Goal: Task Accomplishment & Management: Complete application form

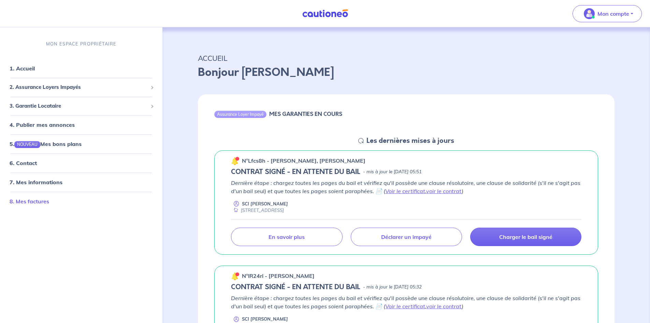
click at [46, 200] on link "8. Mes factures" at bounding box center [30, 201] width 40 height 7
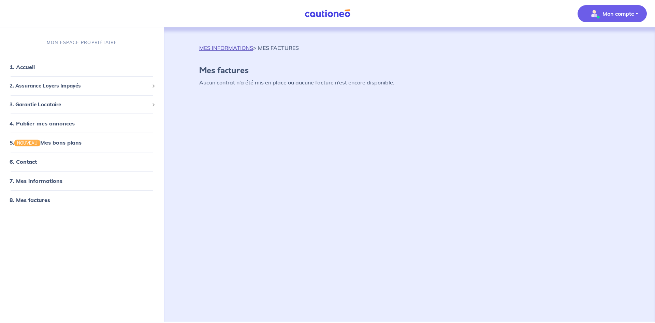
click at [237, 48] on link "MES INFORMATIONS" at bounding box center [226, 47] width 54 height 7
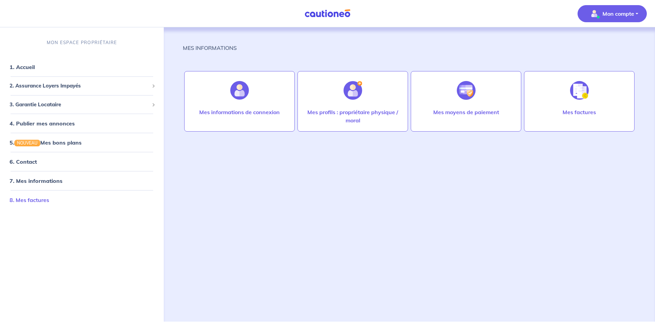
click at [23, 198] on link "8. Mes factures" at bounding box center [30, 199] width 40 height 7
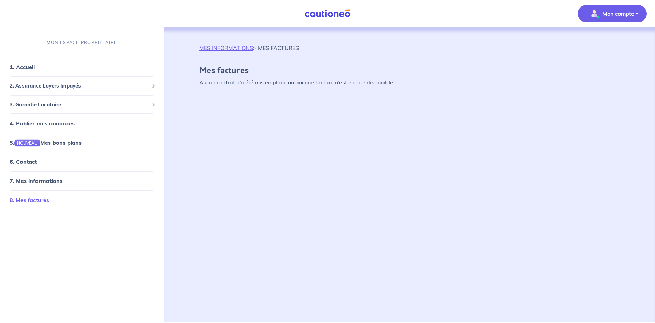
click at [32, 202] on link "8. Mes factures" at bounding box center [30, 199] width 40 height 7
click at [35, 199] on link "8. Mes factures" at bounding box center [30, 199] width 40 height 7
click at [36, 198] on link "8. Mes factures" at bounding box center [30, 199] width 40 height 7
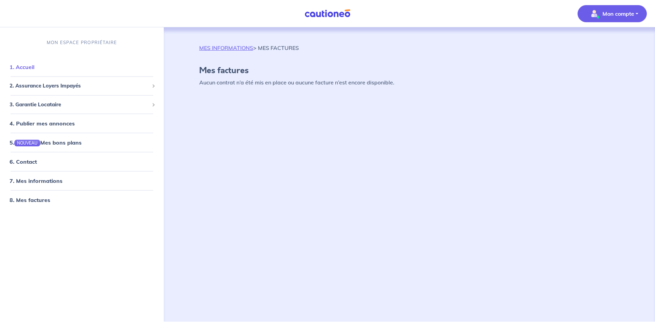
drag, startPoint x: 23, startPoint y: 69, endPoint x: 26, endPoint y: 65, distance: 5.3
click at [23, 69] on link "1. Accueil" at bounding box center [22, 66] width 25 height 7
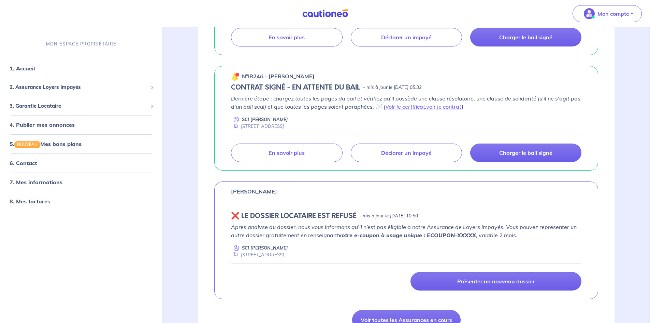
scroll to position [205, 0]
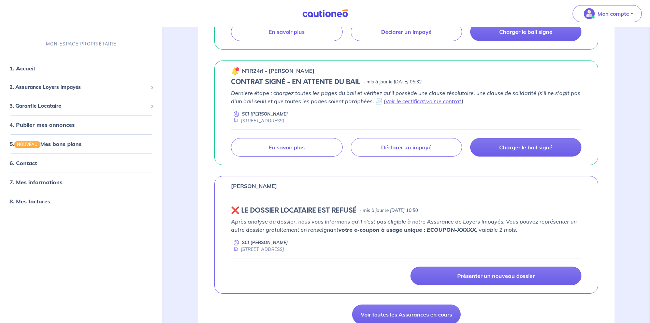
drag, startPoint x: 485, startPoint y: 274, endPoint x: 482, endPoint y: 240, distance: 33.5
click at [482, 240] on div "Après analyse du dossier, nous vous informons qu’il n’est pas éligible à notre …" at bounding box center [406, 251] width 351 height 68
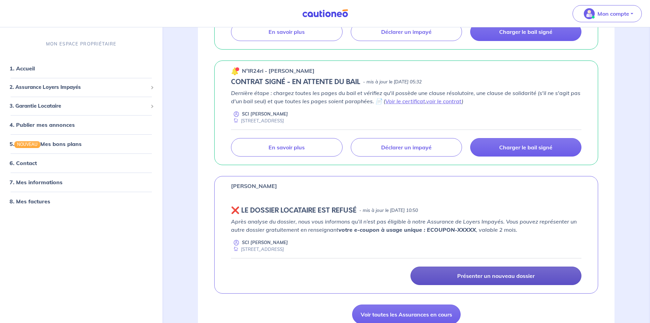
click at [487, 275] on p "Présenter un nouveau dossier" at bounding box center [495, 275] width 77 height 7
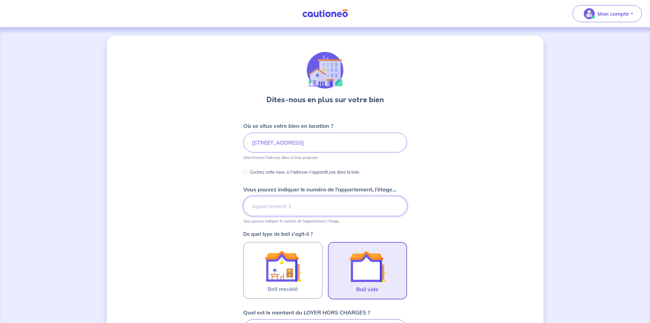
click at [315, 202] on input "Vous pouvez indiquer le numéro de l’appartement, l’étage..." at bounding box center [325, 206] width 164 height 20
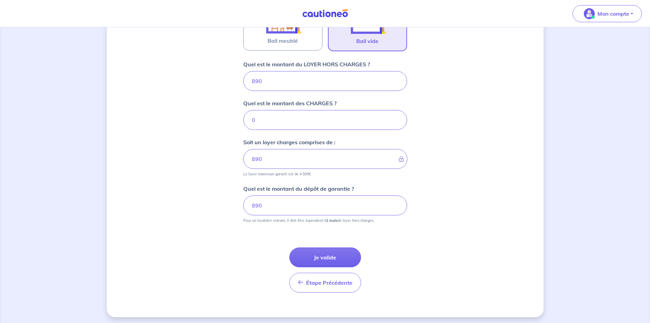
scroll to position [250, 0]
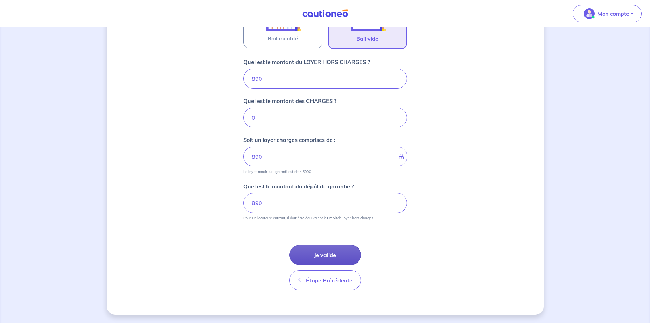
click at [330, 253] on button "Je valide" at bounding box center [325, 255] width 72 height 20
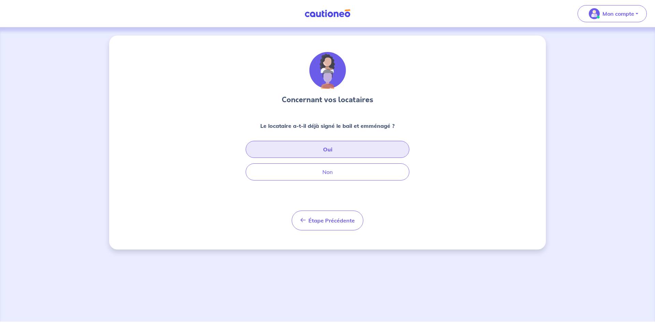
click at [321, 155] on button "Oui" at bounding box center [328, 149] width 164 height 17
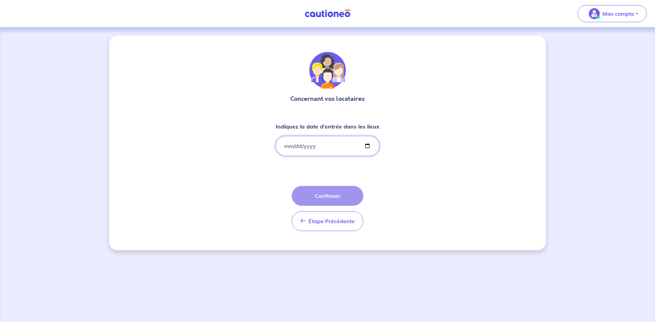
click at [281, 145] on input "Indiquez la date d'entrée dans les lieux" at bounding box center [328, 146] width 104 height 20
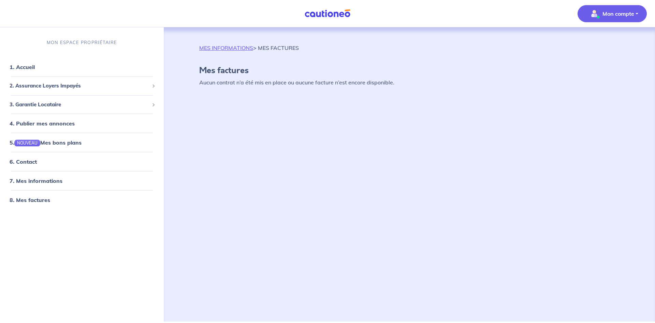
click at [613, 13] on p "Mon compte" at bounding box center [619, 14] width 32 height 8
click at [590, 57] on link "Me déconnecter" at bounding box center [605, 58] width 55 height 11
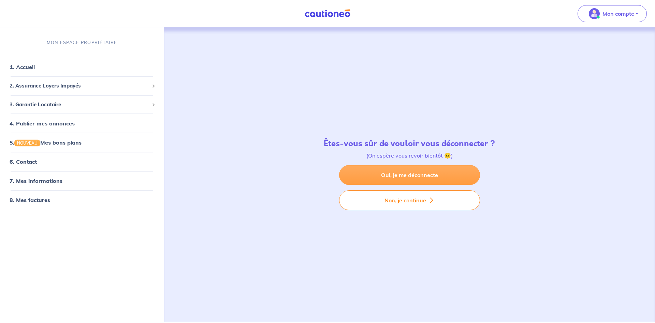
click at [437, 179] on link "Oui, je me déconnecte" at bounding box center [409, 175] width 141 height 20
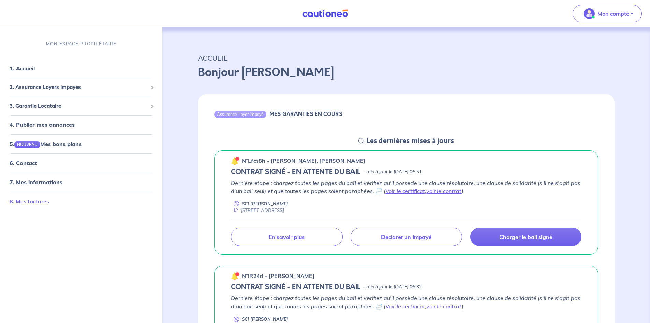
click at [23, 202] on link "8. Mes factures" at bounding box center [30, 201] width 40 height 7
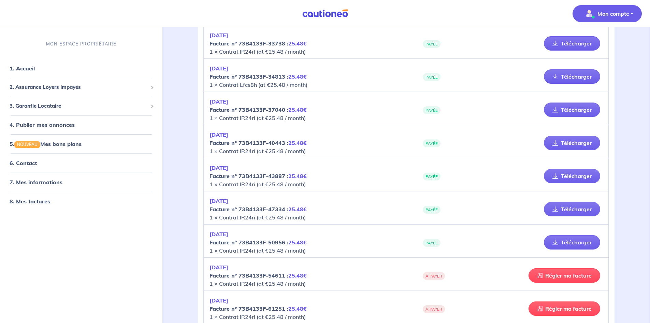
scroll to position [489, 0]
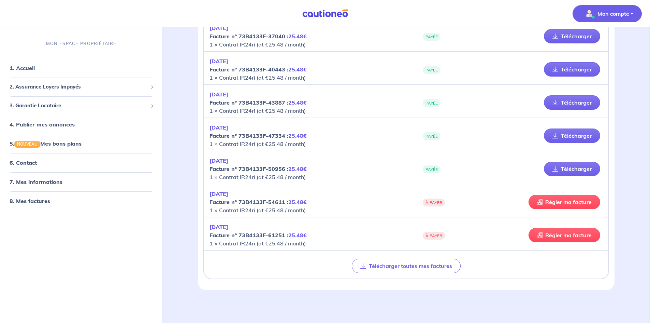
click at [225, 193] on em "JUIL 2025" at bounding box center [219, 193] width 19 height 7
click at [560, 201] on link "Régler ma facture" at bounding box center [565, 202] width 72 height 14
click at [564, 237] on link "Régler ma facture" at bounding box center [565, 235] width 72 height 14
